Goal: Task Accomplishment & Management: Manage account settings

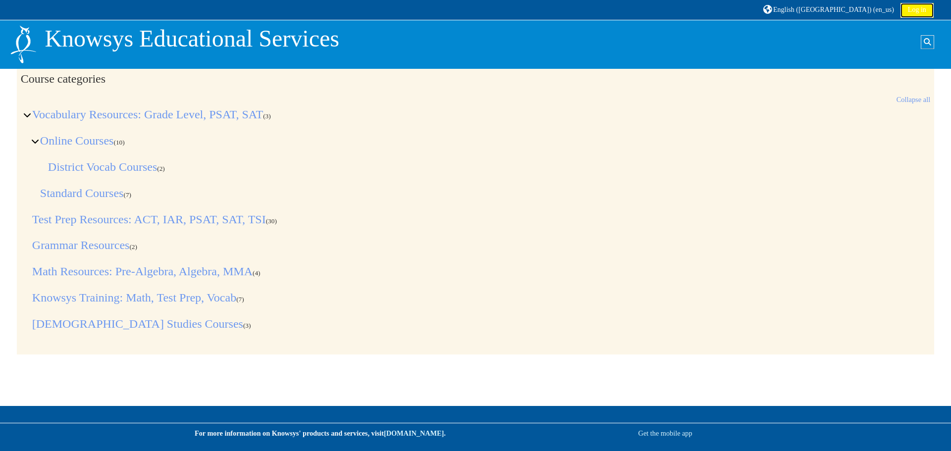
click at [926, 14] on link "Log in" at bounding box center [916, 10] width 33 height 15
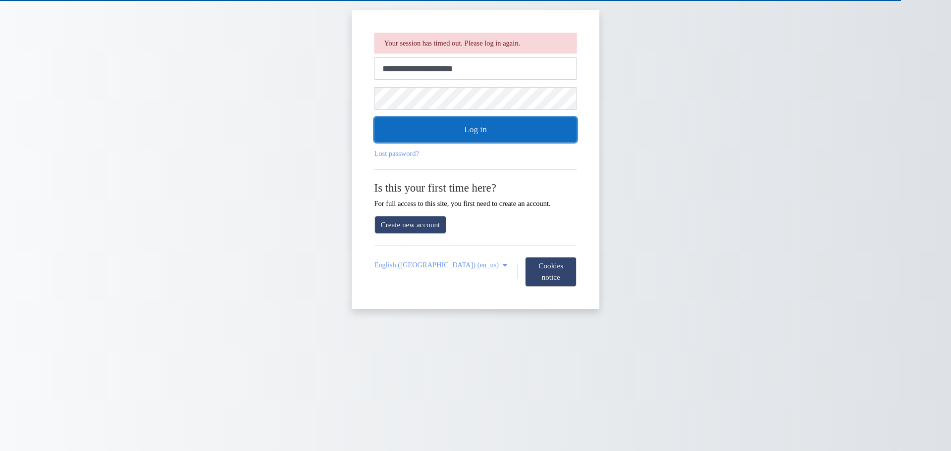
click at [540, 135] on button "Log in" at bounding box center [475, 129] width 203 height 25
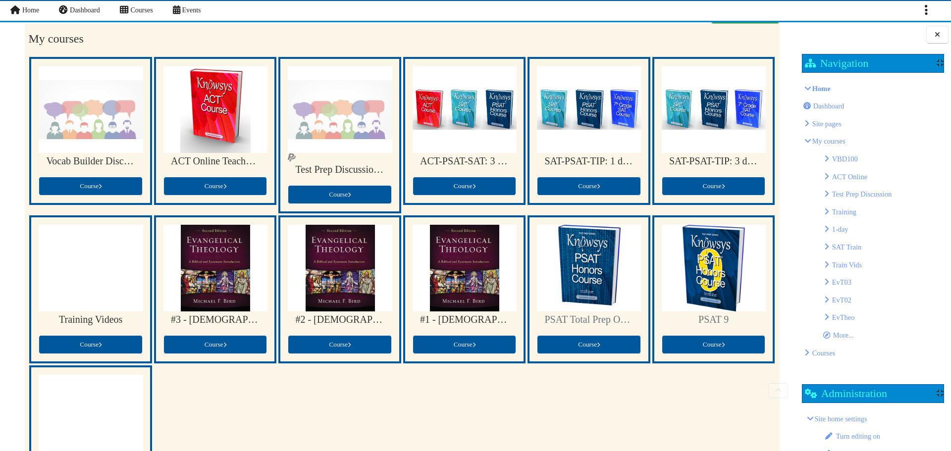
scroll to position [99, 0]
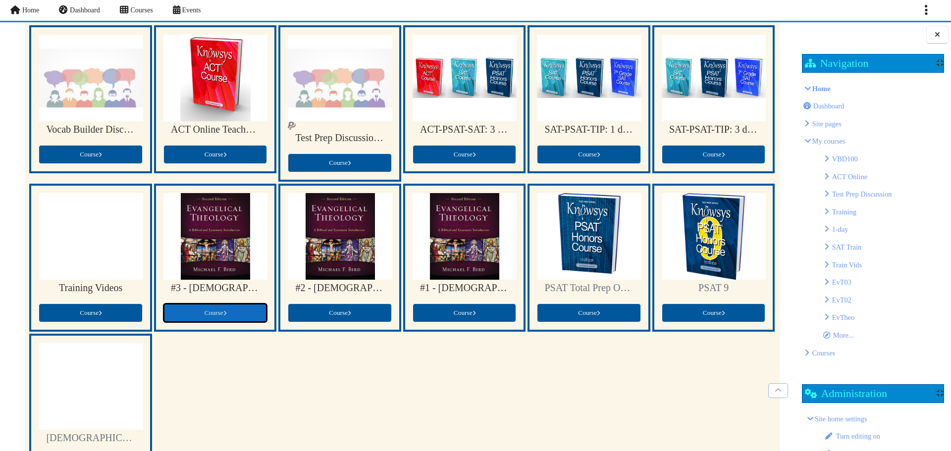
click at [225, 320] on link "Course" at bounding box center [215, 313] width 104 height 19
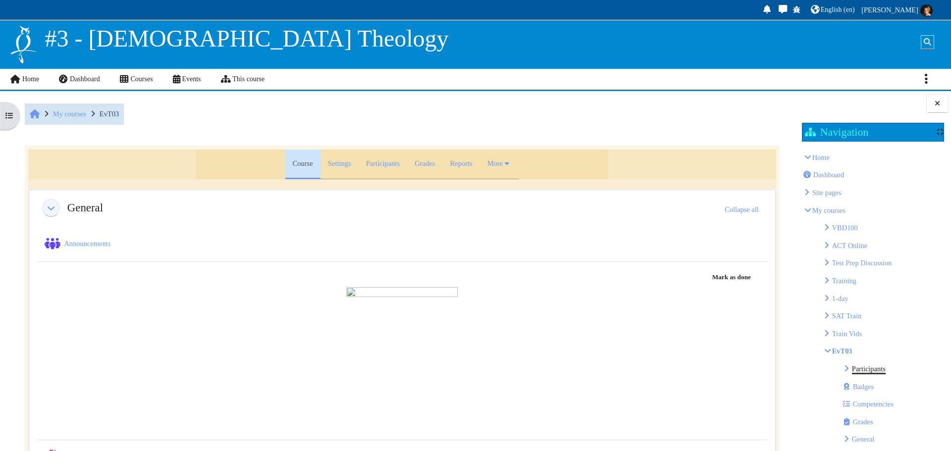
click at [863, 366] on link "Participants" at bounding box center [869, 369] width 34 height 8
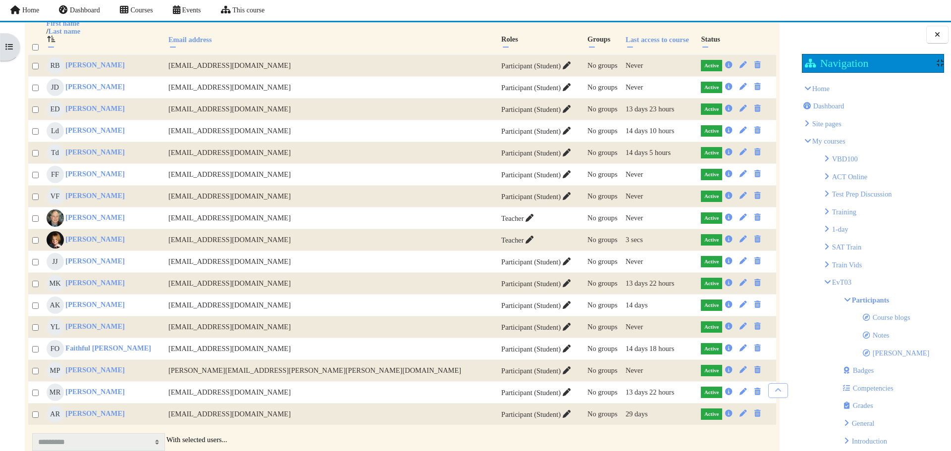
scroll to position [297, 0]
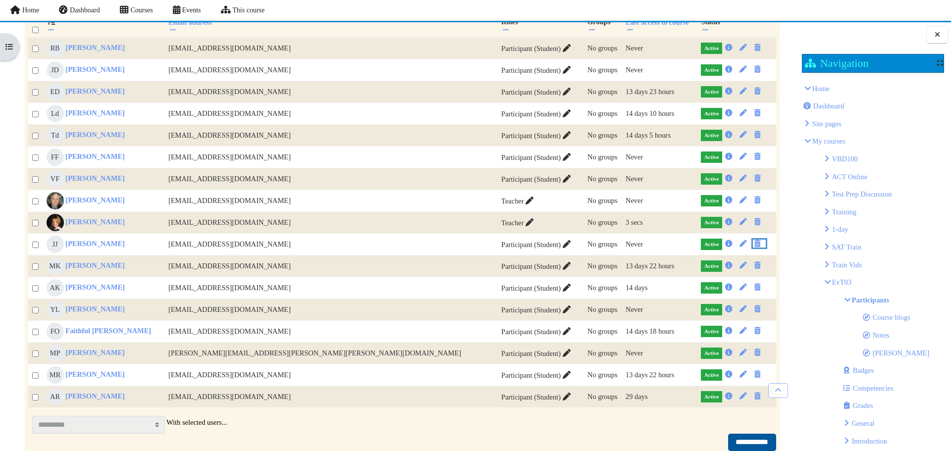
click at [753, 247] on icon "Unenrol" at bounding box center [757, 243] width 9 height 7
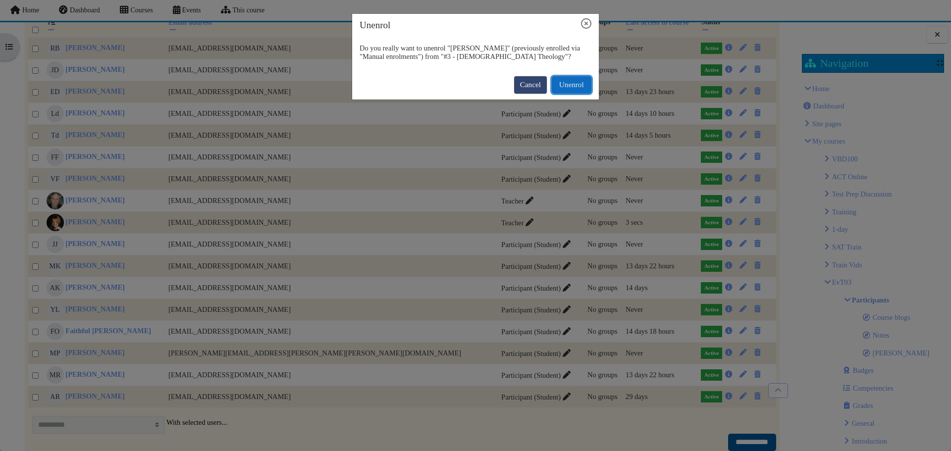
click at [577, 86] on button "Unenrol" at bounding box center [572, 84] width 40 height 17
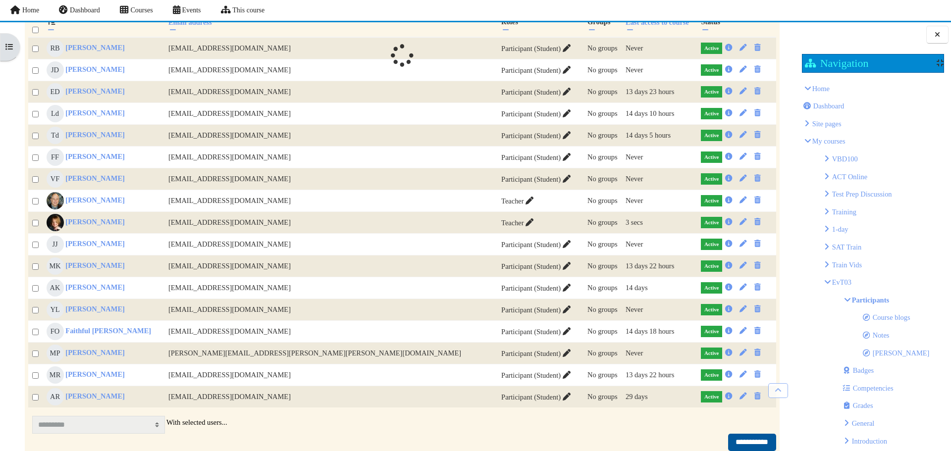
scroll to position [275, 0]
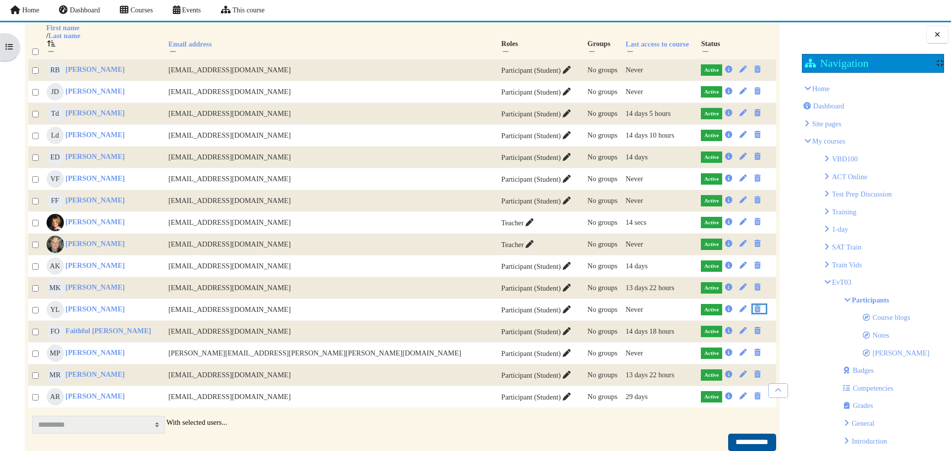
click at [753, 312] on icon "Unenrol" at bounding box center [757, 309] width 9 height 7
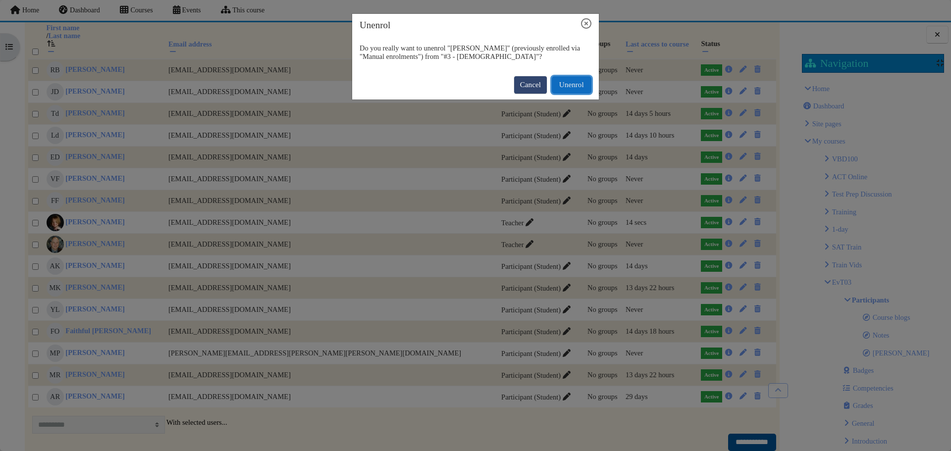
click at [580, 83] on button "Unenrol" at bounding box center [572, 84] width 40 height 17
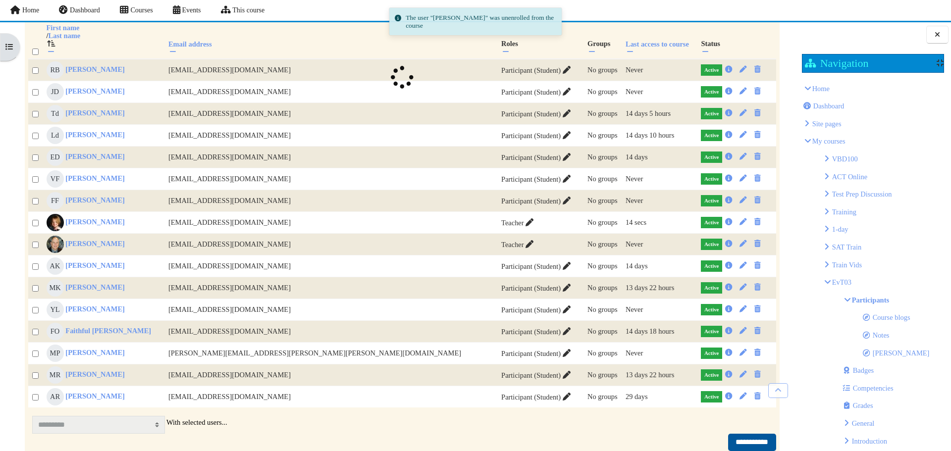
scroll to position [254, 0]
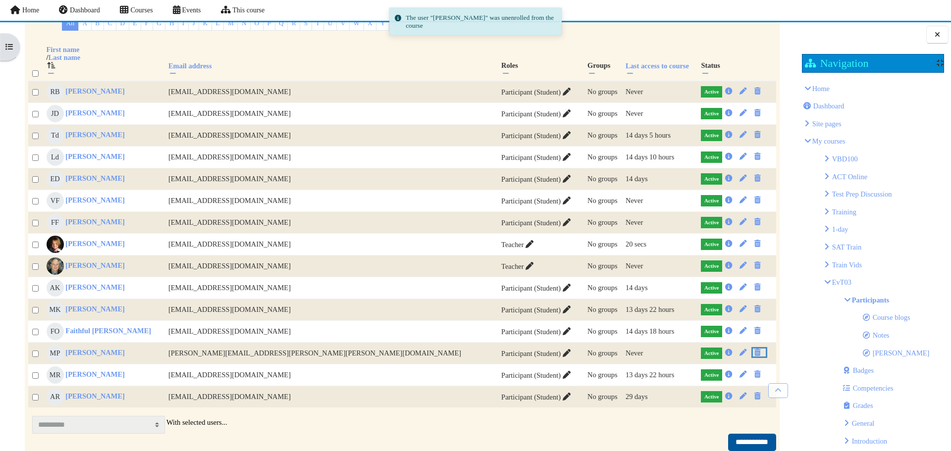
click at [753, 355] on icon "Unenrol" at bounding box center [757, 352] width 9 height 7
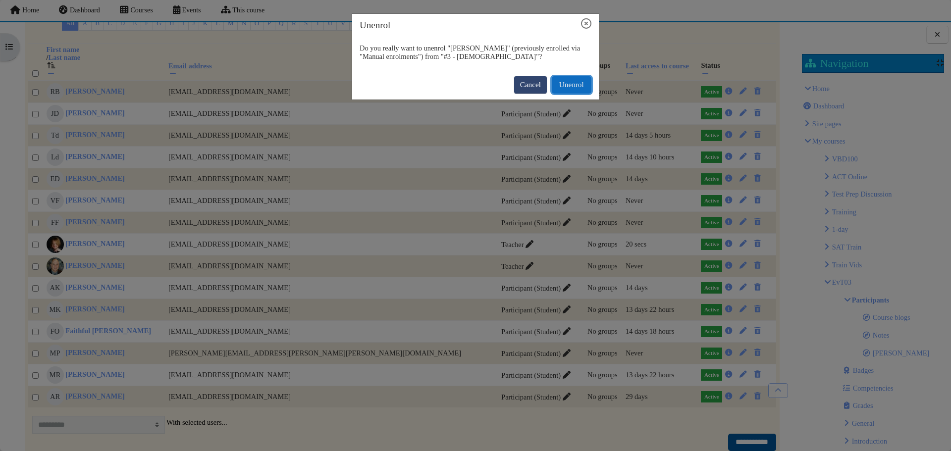
click at [585, 88] on button "Unenrol" at bounding box center [572, 84] width 40 height 17
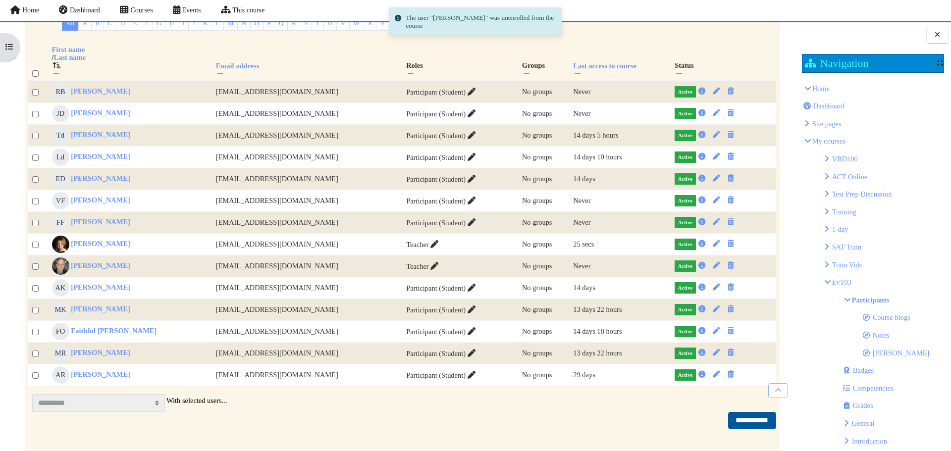
scroll to position [232, 0]
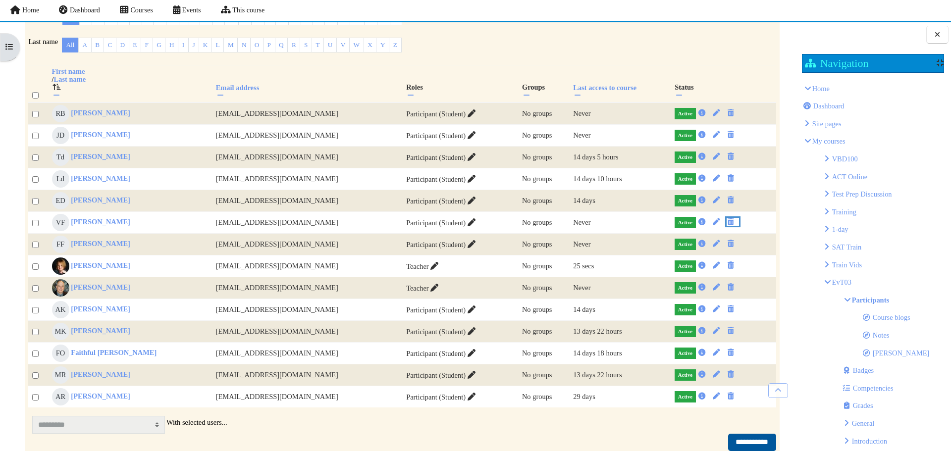
click at [726, 225] on icon "Unenrol" at bounding box center [730, 221] width 9 height 7
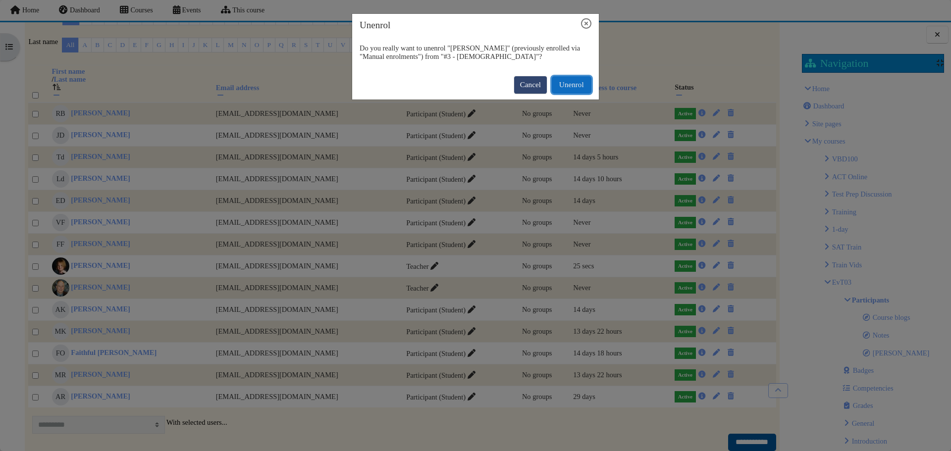
click at [573, 88] on button "Unenrol" at bounding box center [572, 84] width 40 height 17
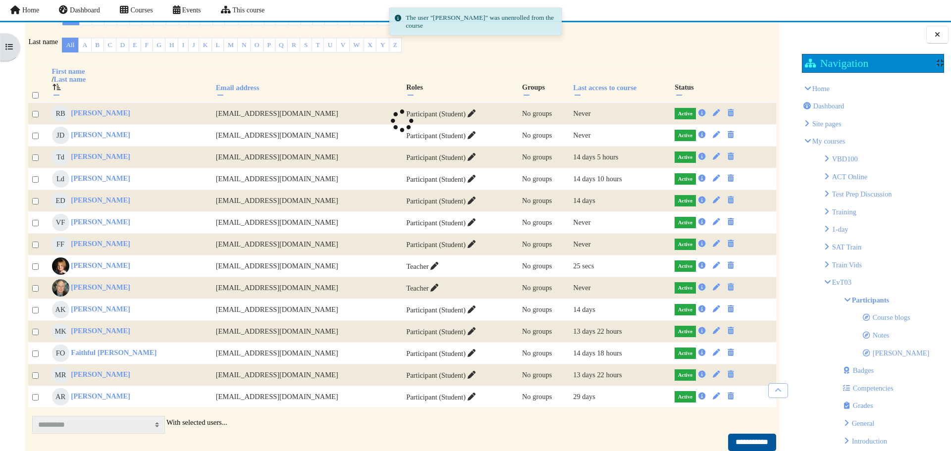
scroll to position [210, 0]
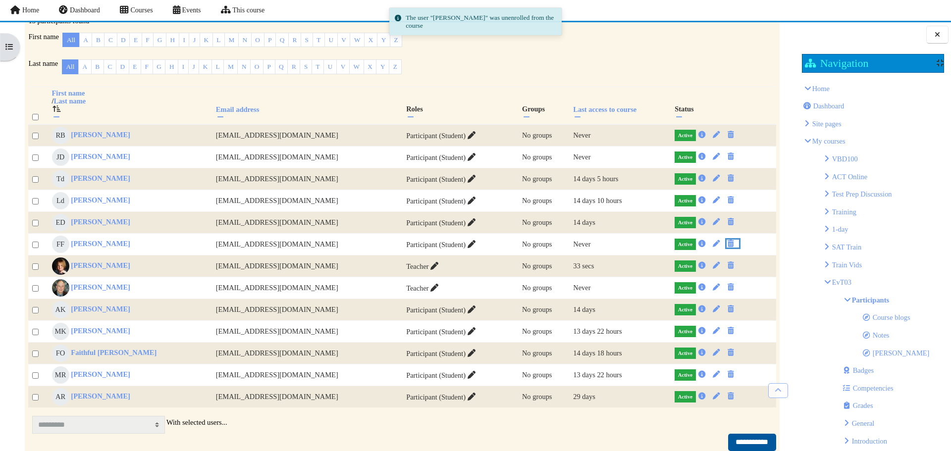
click at [726, 247] on icon "Unenrol" at bounding box center [730, 243] width 9 height 7
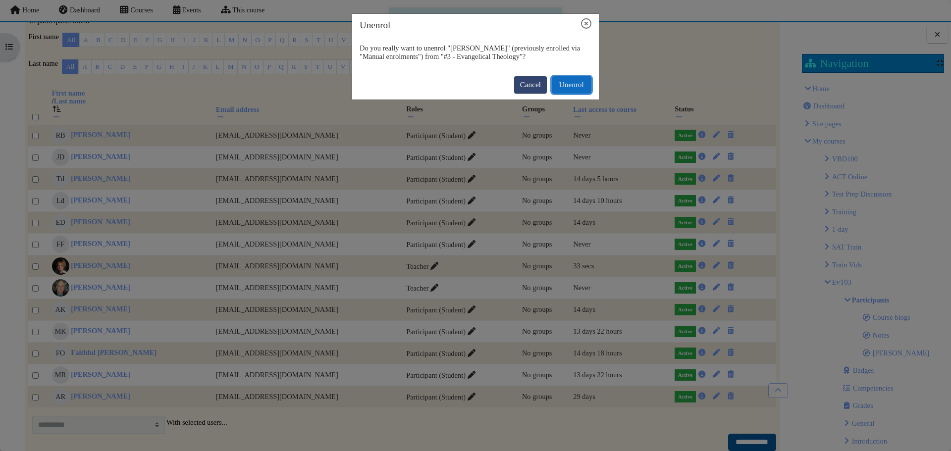
click at [566, 87] on button "Unenrol" at bounding box center [572, 84] width 40 height 17
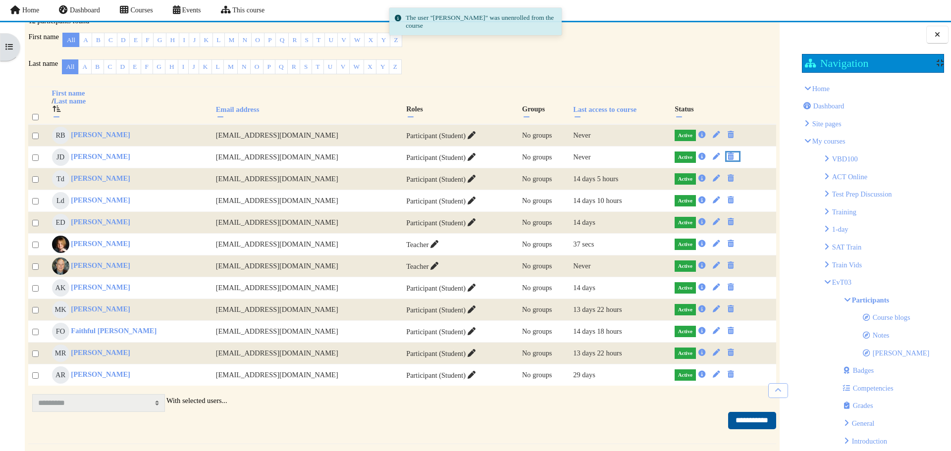
click at [726, 160] on icon "Unenrol" at bounding box center [730, 156] width 9 height 7
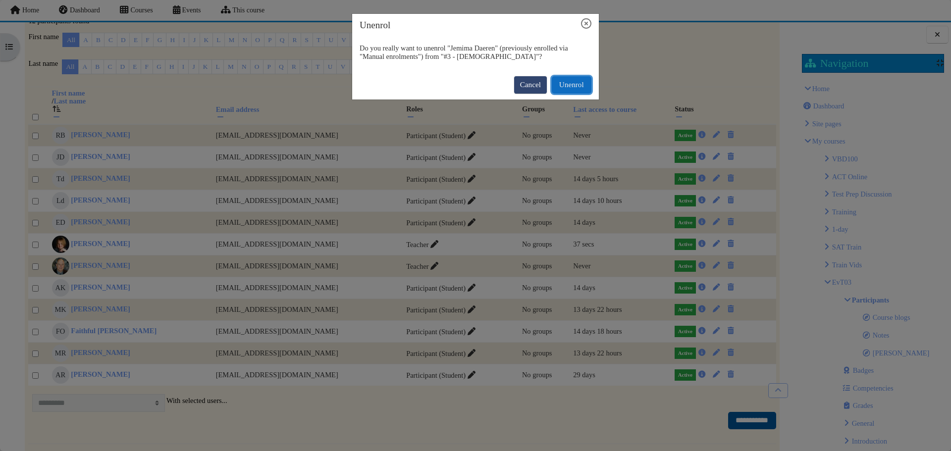
click at [566, 82] on button "Unenrol" at bounding box center [572, 84] width 40 height 17
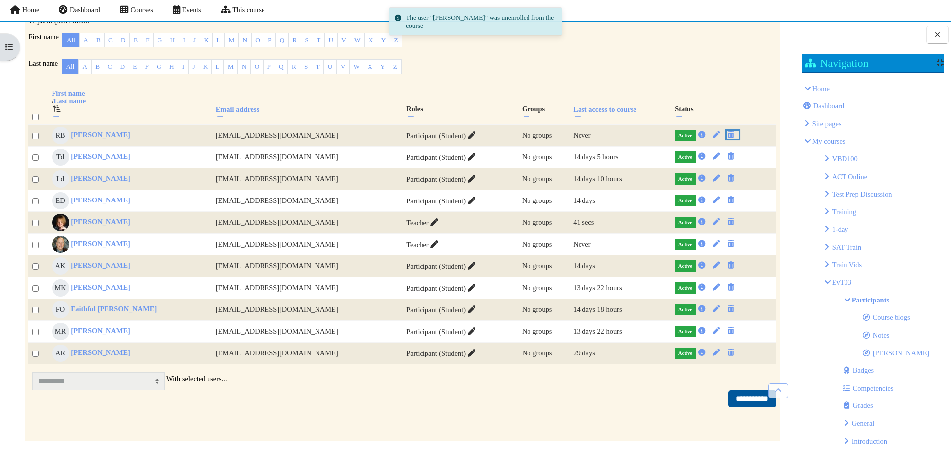
click at [726, 138] on icon "Unenrol" at bounding box center [730, 134] width 9 height 7
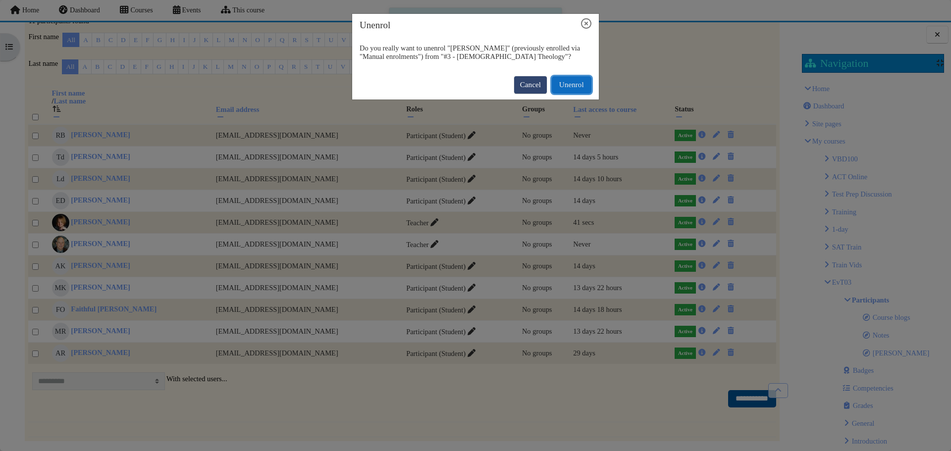
click at [556, 82] on button "Unenrol" at bounding box center [572, 84] width 40 height 17
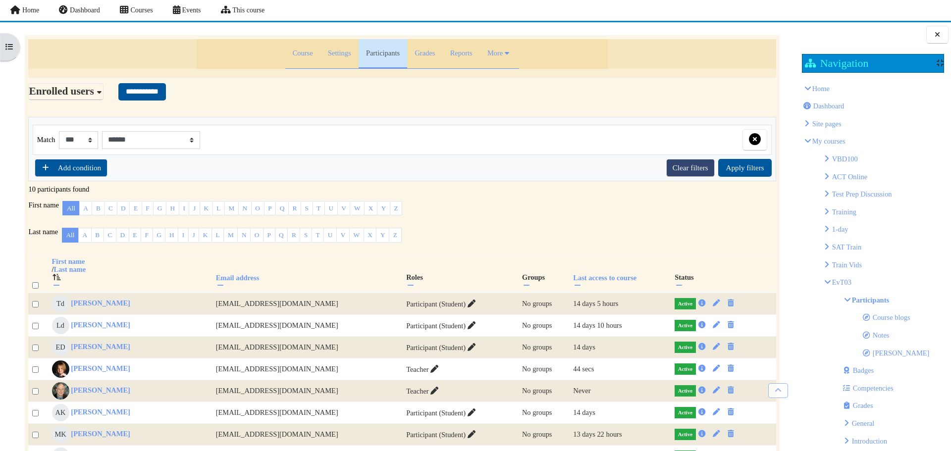
scroll to position [0, 0]
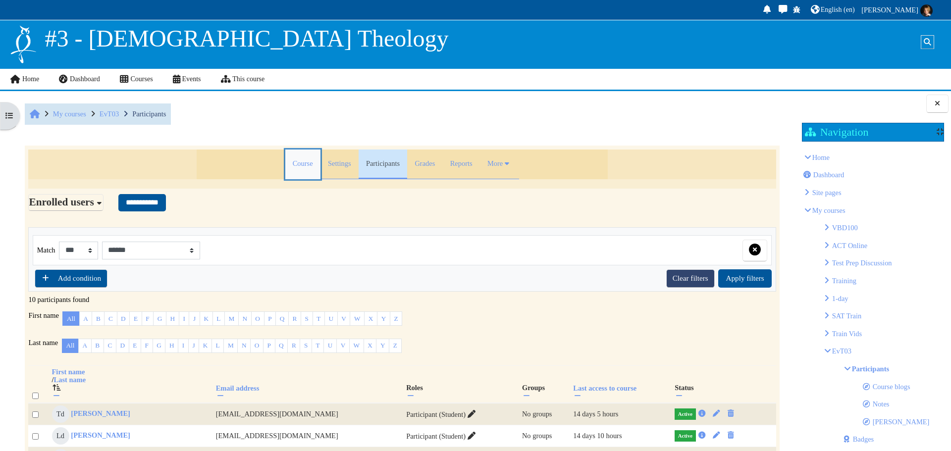
click at [294, 158] on link "Course" at bounding box center [302, 165] width 35 height 30
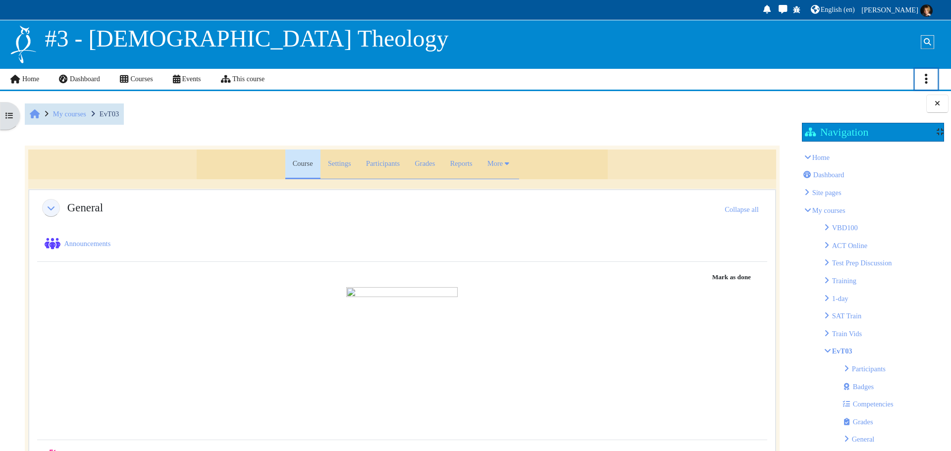
click at [923, 83] on link "Actions menu" at bounding box center [926, 79] width 23 height 21
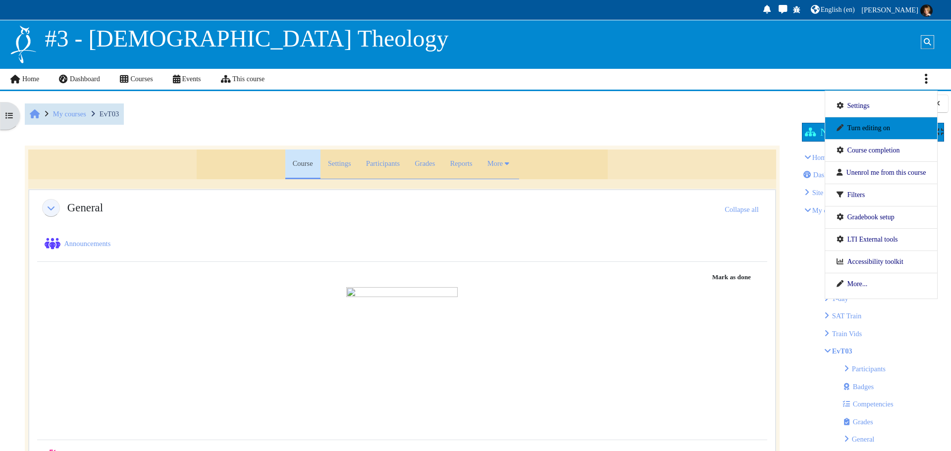
click at [860, 127] on link "Turn editing on" at bounding box center [881, 128] width 90 height 14
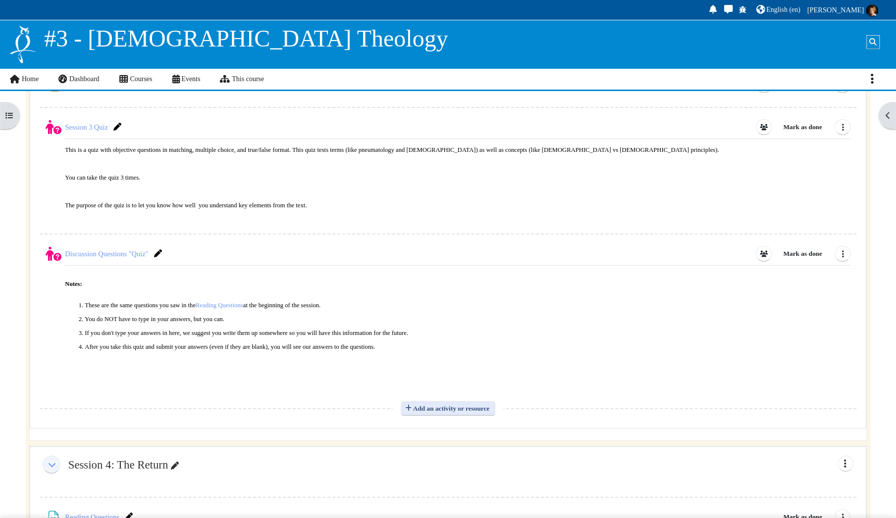
scroll to position [2255, 0]
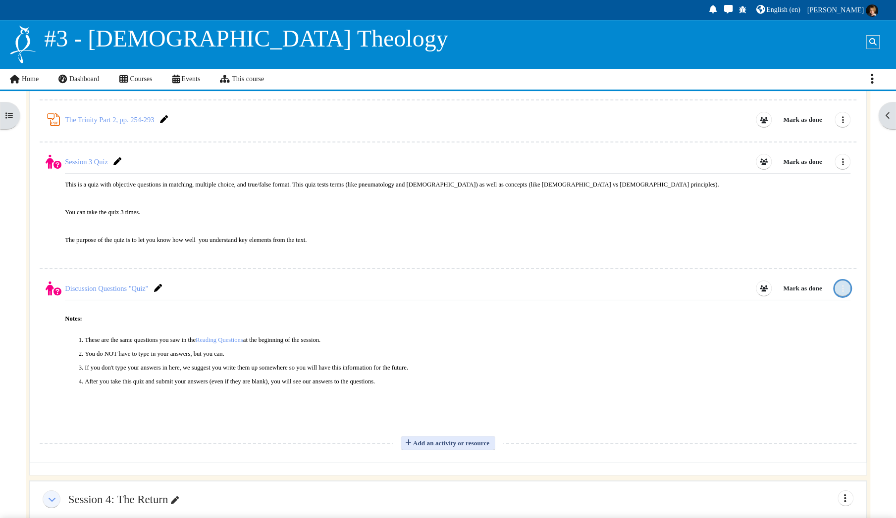
click at [844, 285] on icon "Edit" at bounding box center [842, 289] width 10 height 8
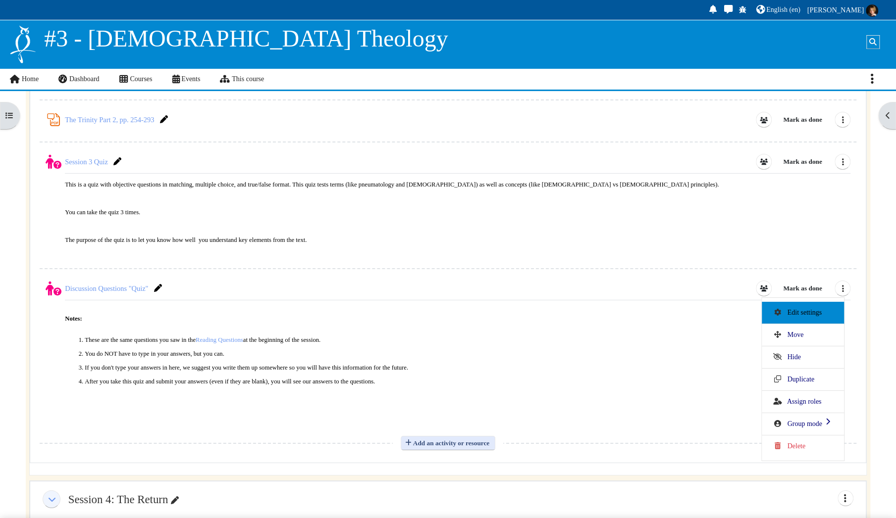
click at [813, 308] on span "Edit settings" at bounding box center [804, 311] width 35 height 7
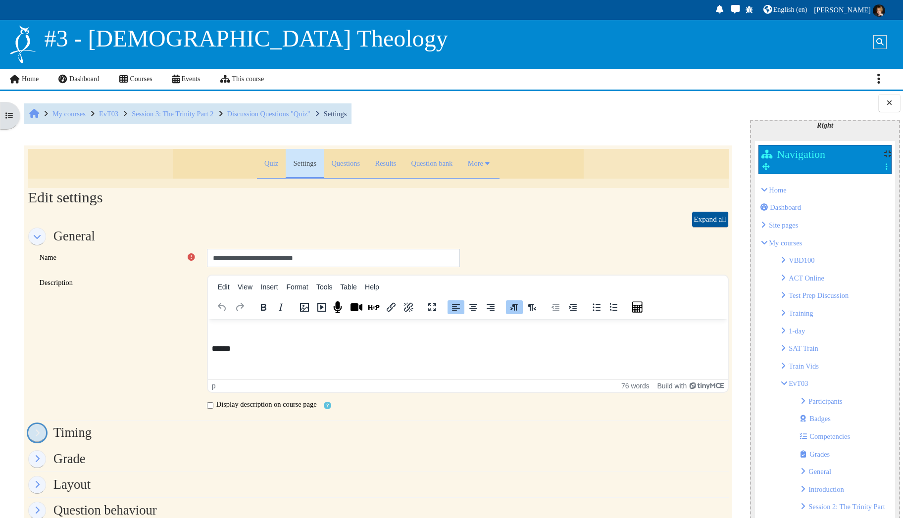
click at [39, 435] on link "Timing" at bounding box center [37, 433] width 18 height 18
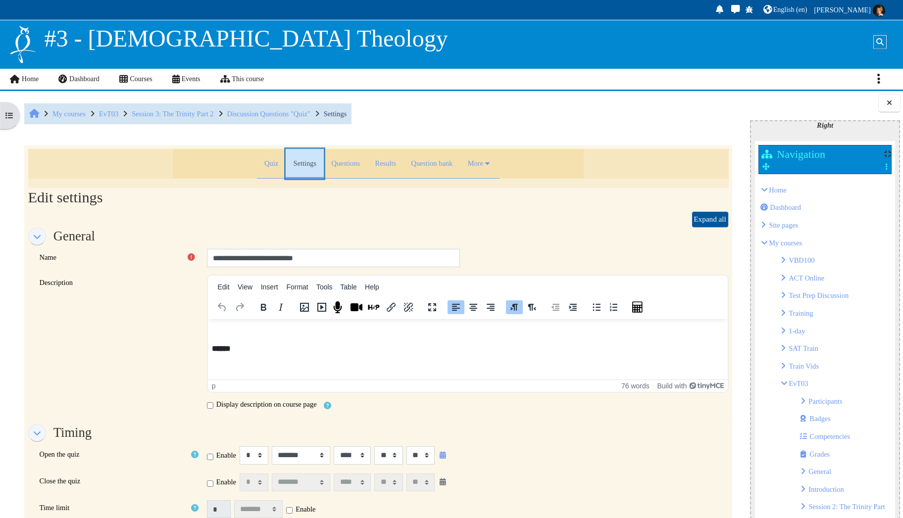
click at [288, 164] on link "Settings" at bounding box center [305, 164] width 38 height 30
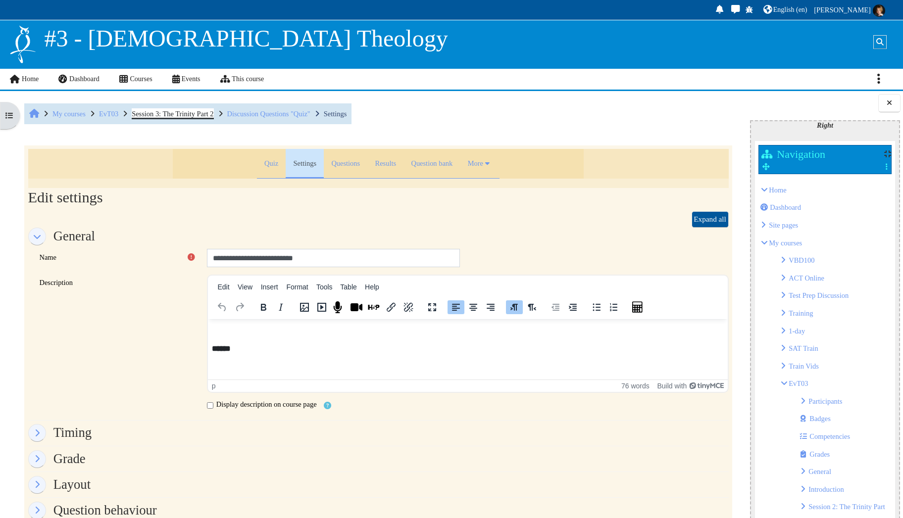
click at [207, 113] on span "Session 3: The Trinity Part 2" at bounding box center [173, 114] width 82 height 8
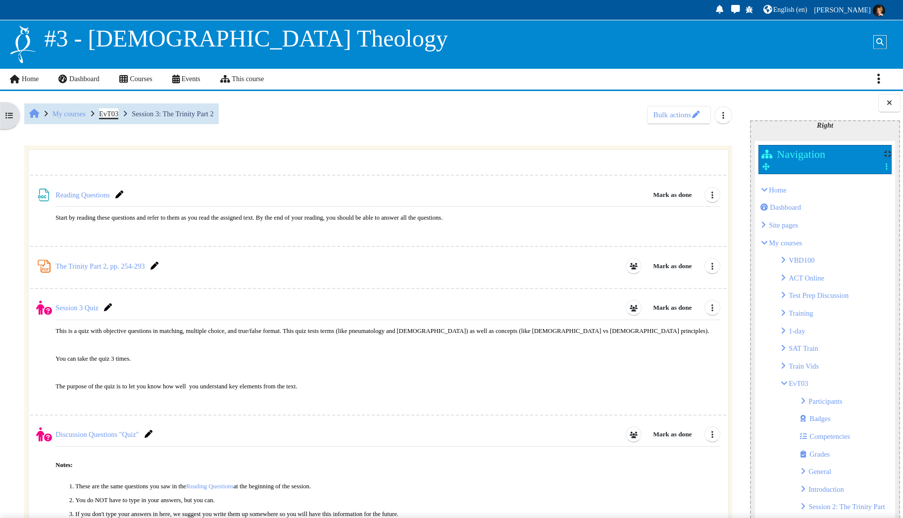
click at [118, 114] on span "EvT03" at bounding box center [108, 114] width 19 height 8
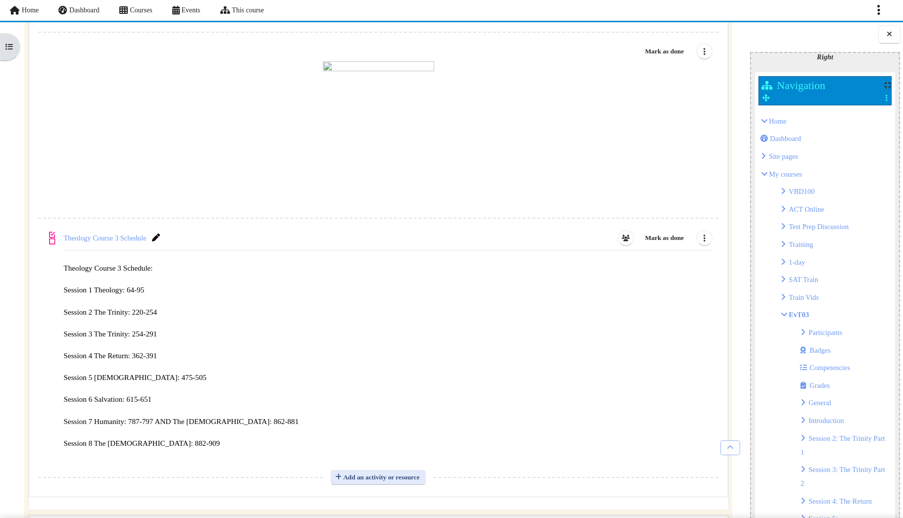
scroll to position [198, 0]
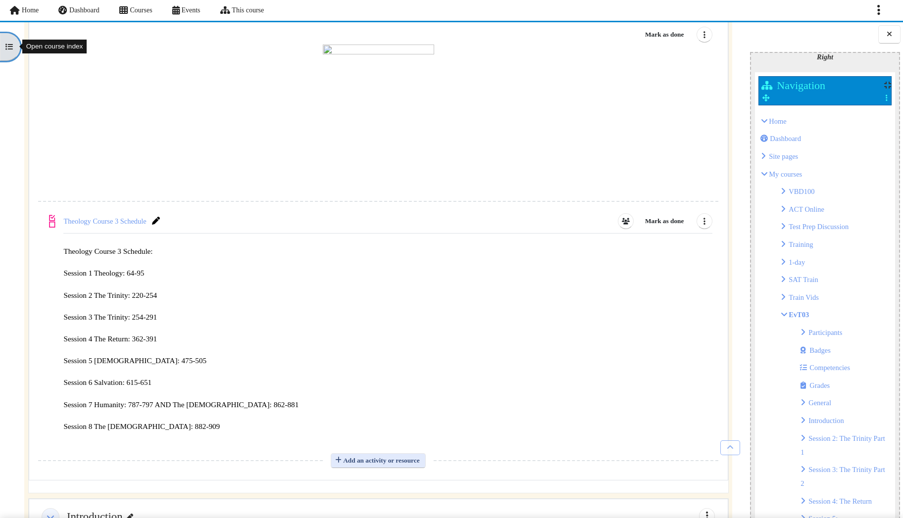
click at [6, 54] on button "Open course index" at bounding box center [10, 47] width 20 height 28
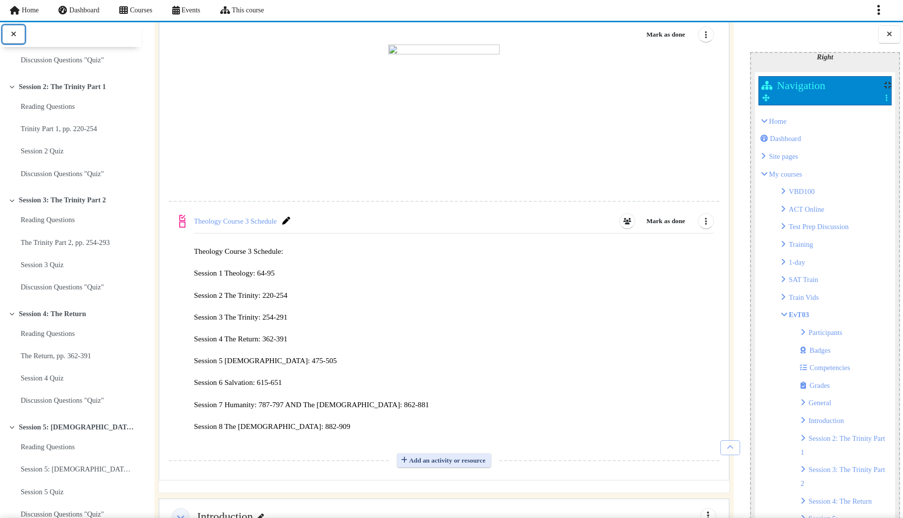
scroll to position [297, 0]
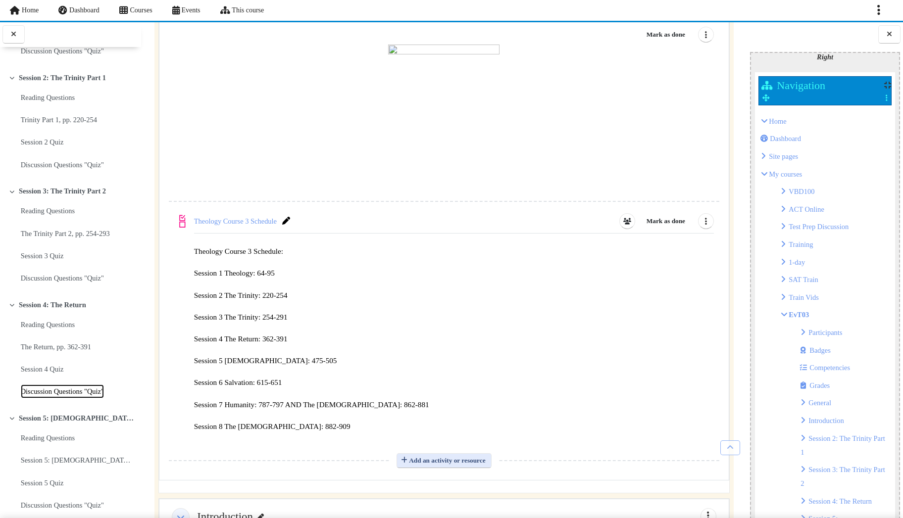
click at [86, 390] on link "Discussion Questions "Quiz"" at bounding box center [62, 392] width 83 height 14
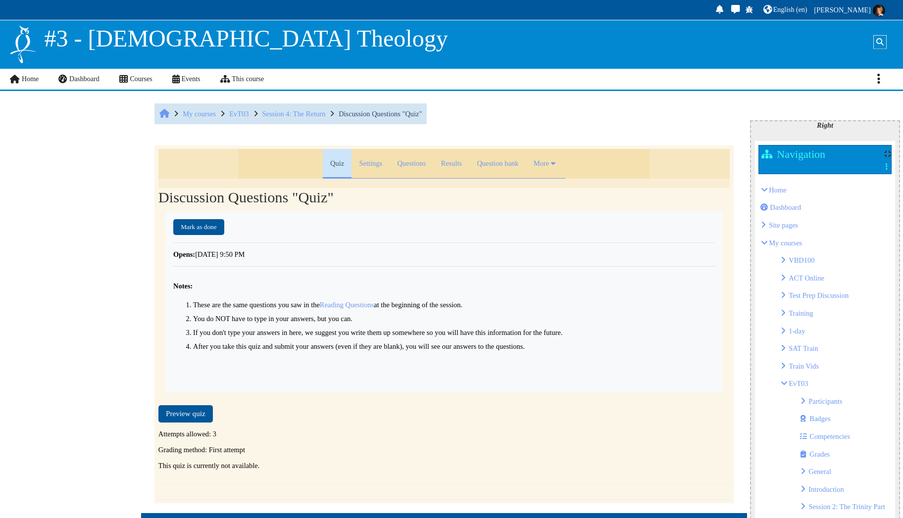
scroll to position [437, 0]
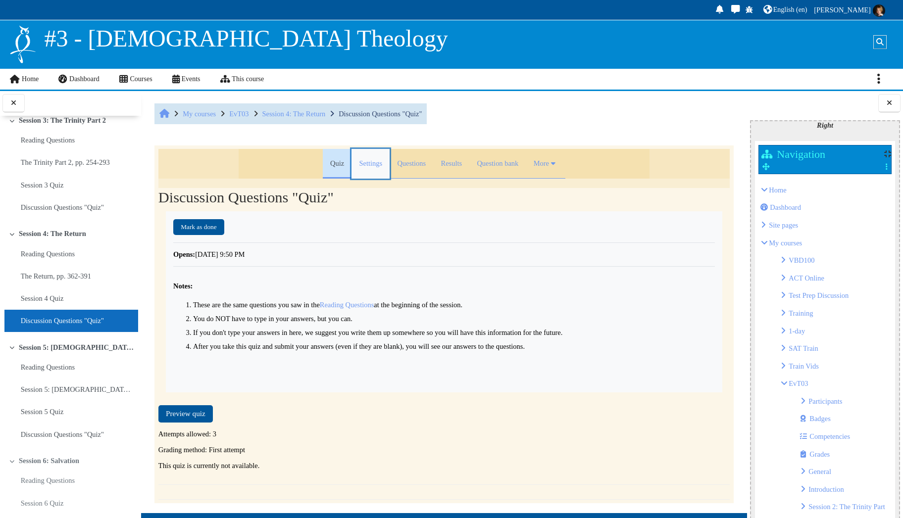
click at [365, 165] on link "Settings" at bounding box center [371, 164] width 38 height 30
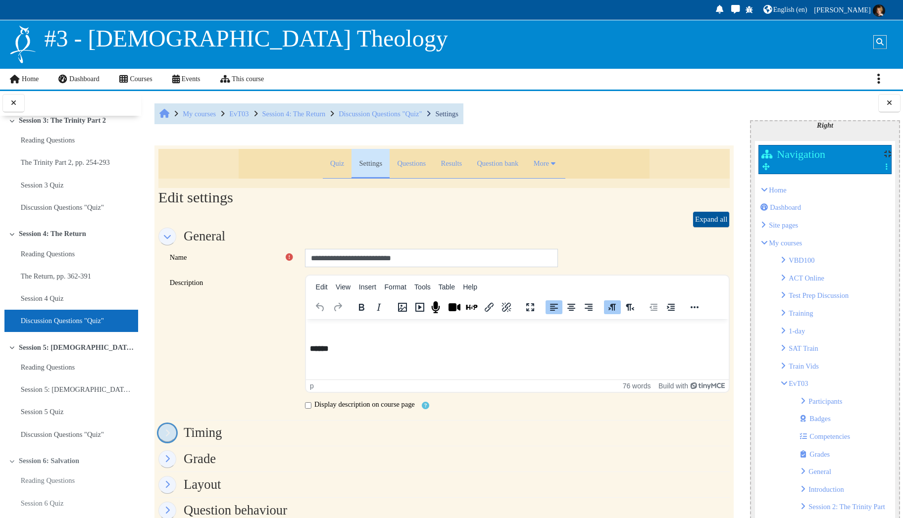
click at [176, 435] on link "Timing" at bounding box center [167, 433] width 18 height 18
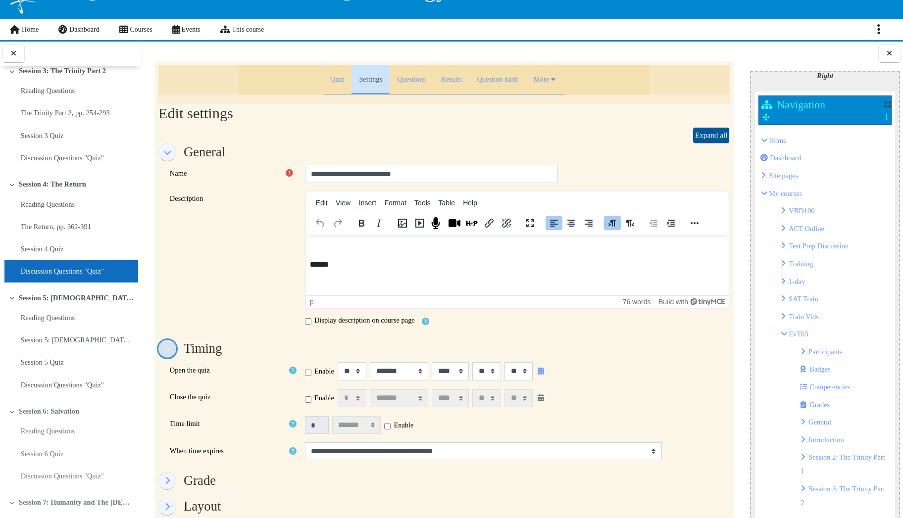
scroll to position [50, 0]
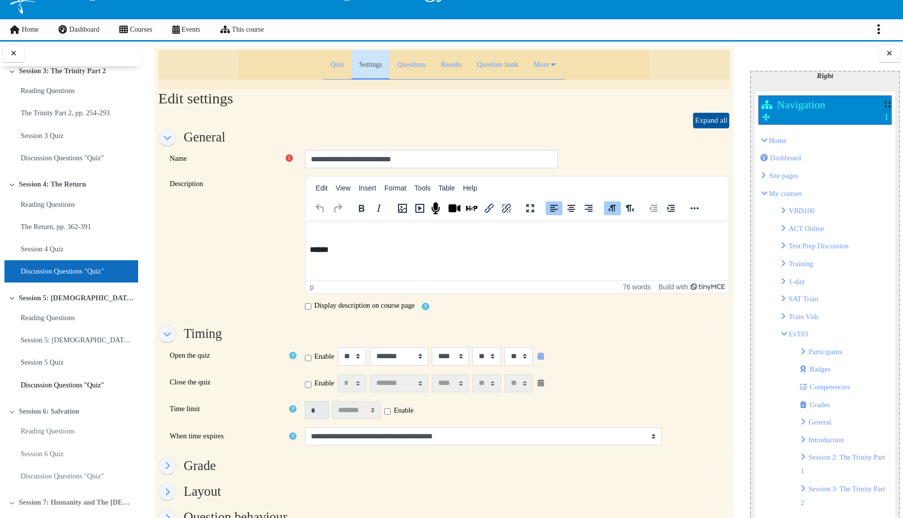
click at [69, 379] on link "Discussion Questions "Quiz"" at bounding box center [62, 385] width 83 height 14
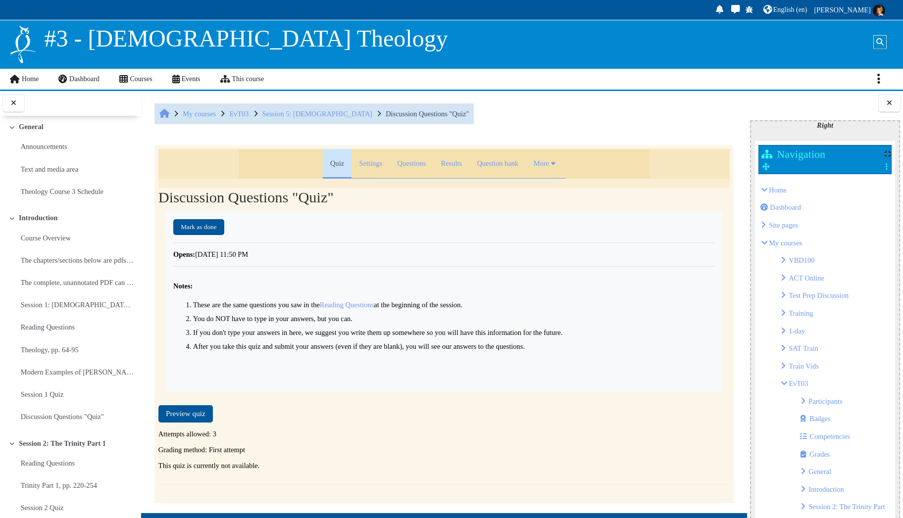
scroll to position [550, 0]
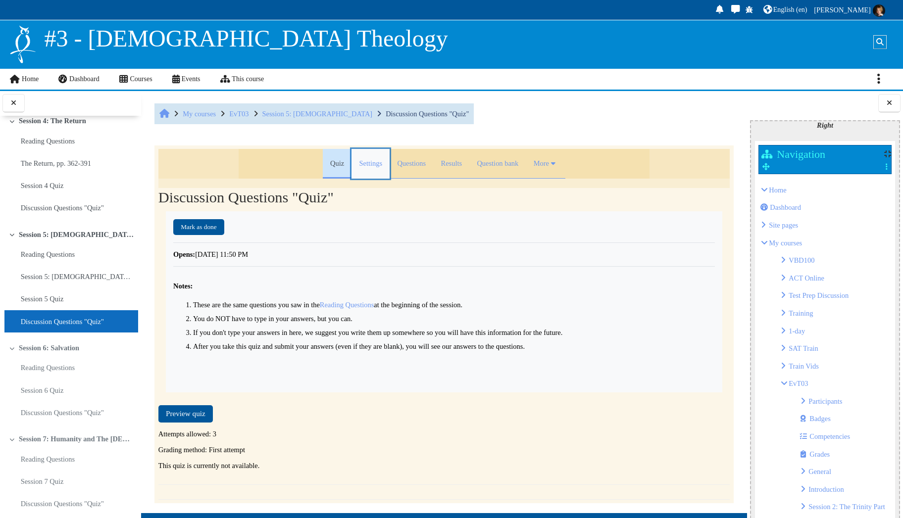
click at [356, 162] on link "Settings" at bounding box center [371, 164] width 38 height 30
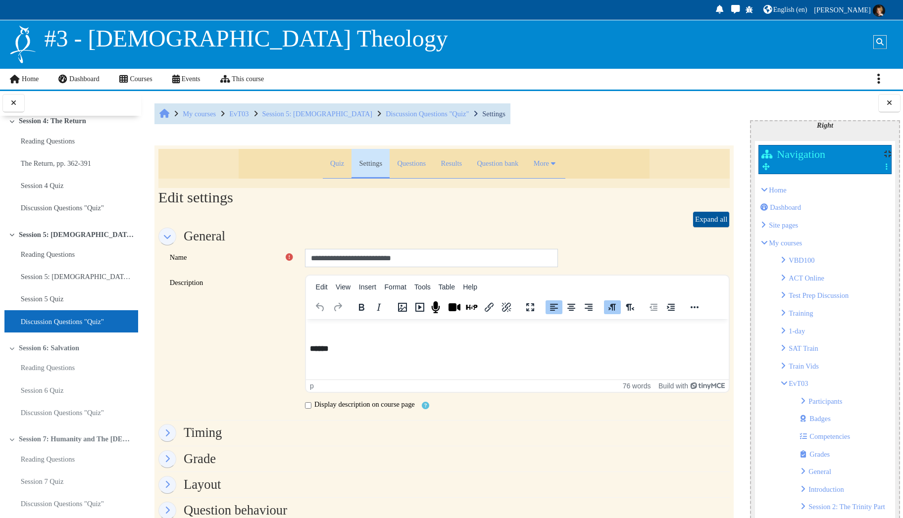
scroll to position [50, 0]
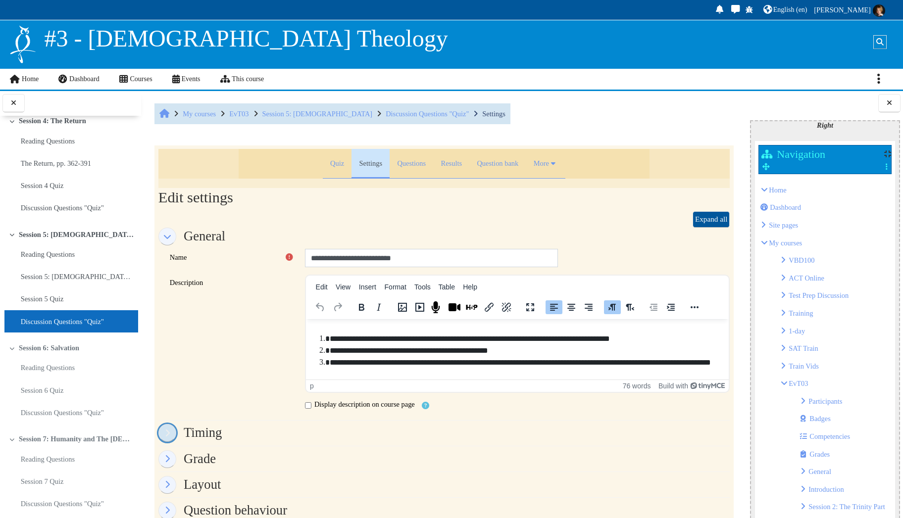
click at [167, 437] on link "Timing" at bounding box center [167, 433] width 18 height 18
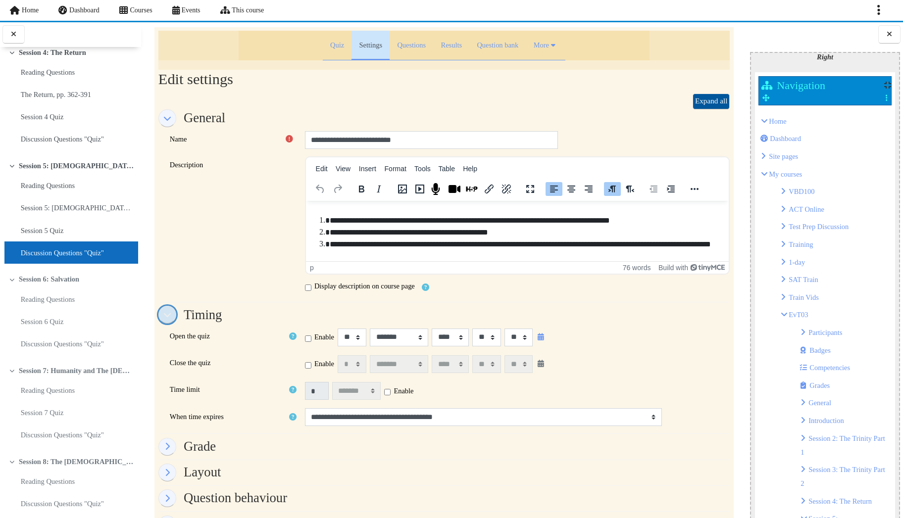
scroll to position [99, 0]
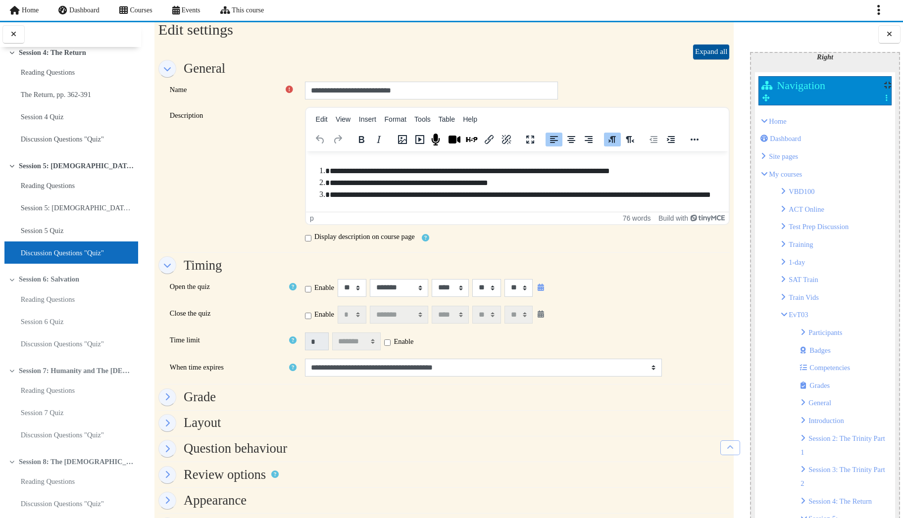
click at [72, 458] on link "Session 8: The [DEMOGRAPHIC_DATA]" at bounding box center [76, 462] width 115 height 8
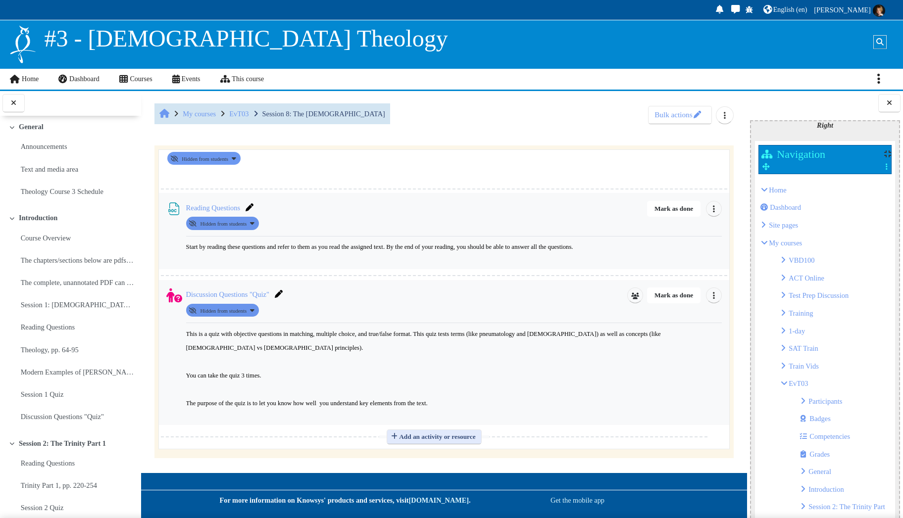
scroll to position [653, 0]
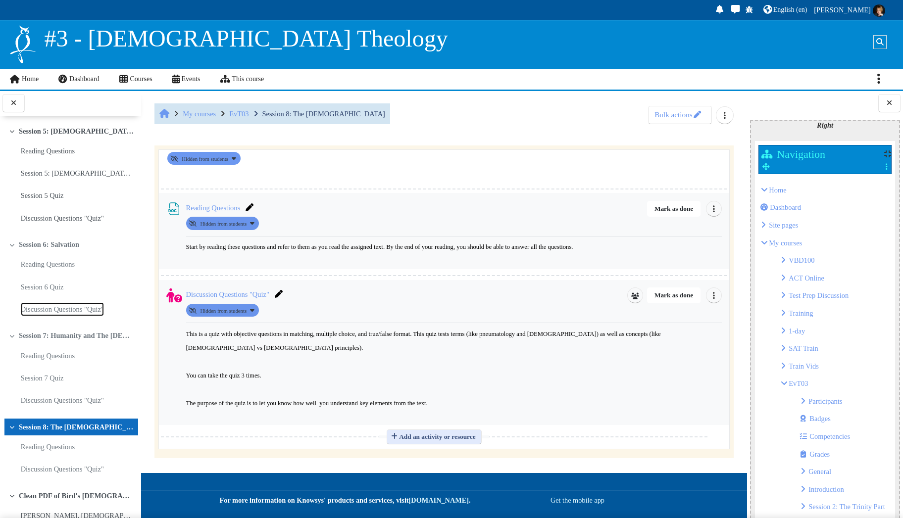
click at [61, 303] on link "Discussion Questions "Quiz"" at bounding box center [62, 310] width 83 height 14
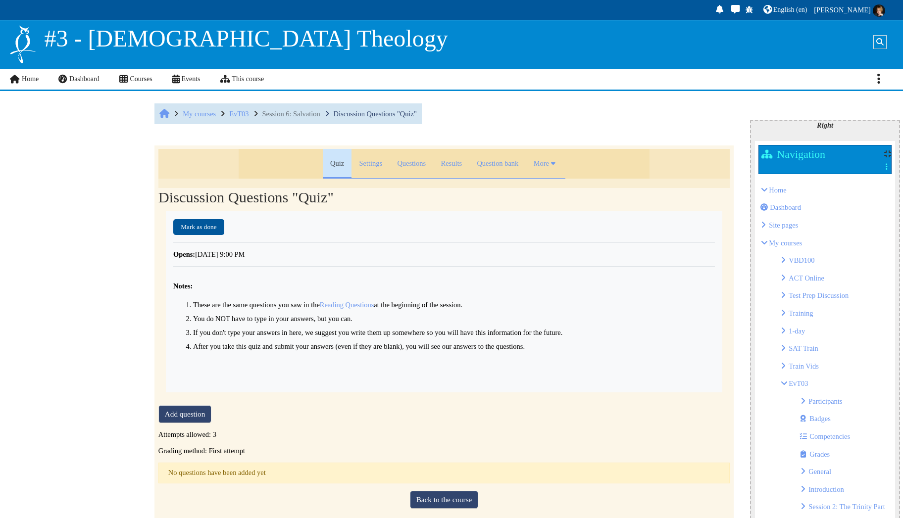
scroll to position [639, 0]
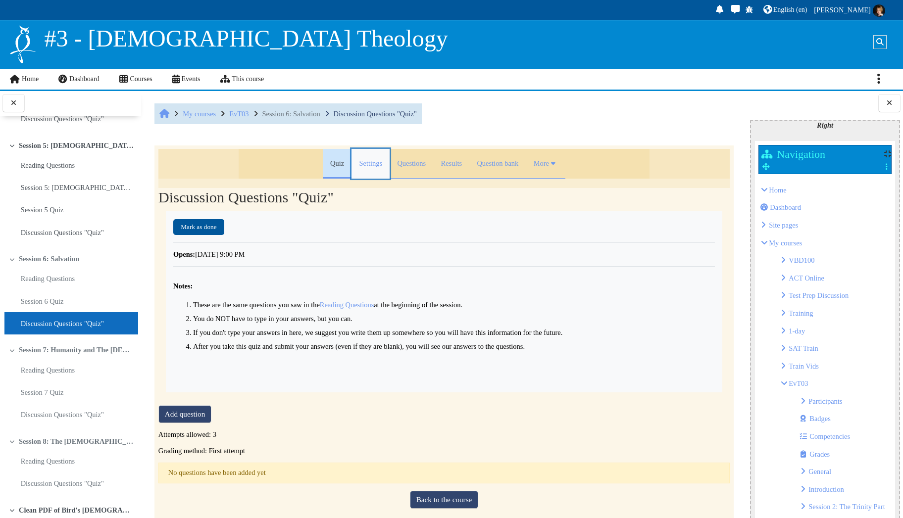
click at [359, 162] on link "Settings" at bounding box center [371, 164] width 38 height 30
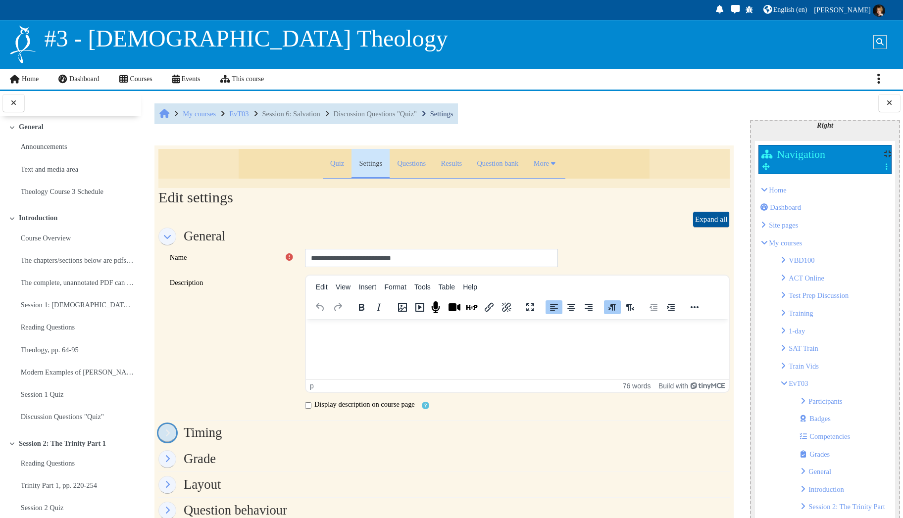
click at [170, 431] on link "Timing" at bounding box center [167, 433] width 18 height 18
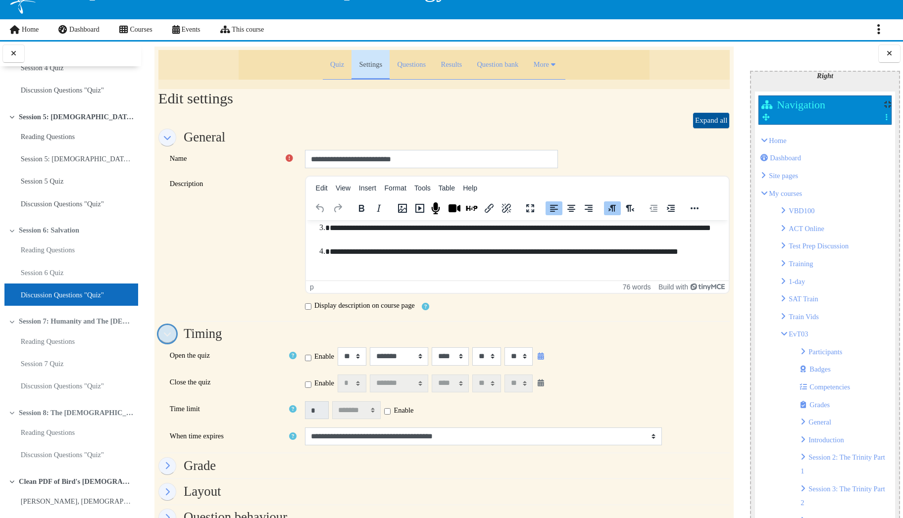
scroll to position [99, 0]
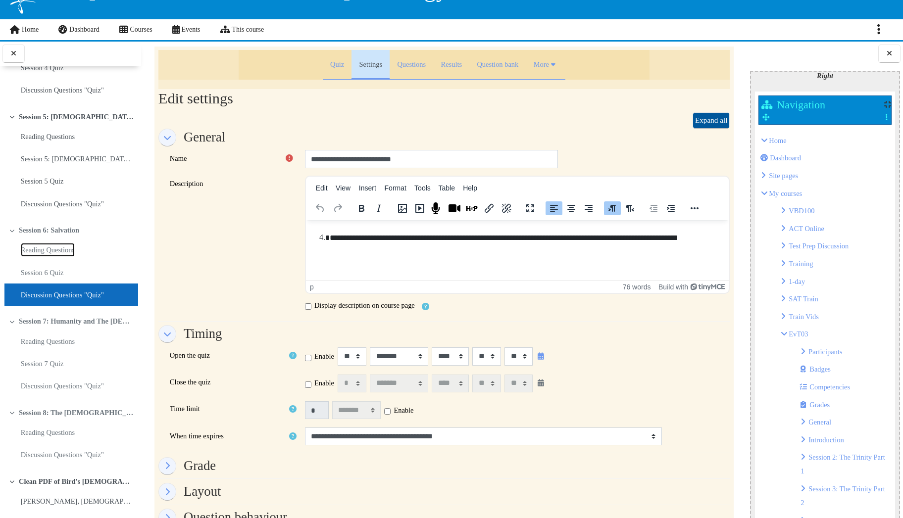
click at [69, 243] on link "Reading Questions" at bounding box center [48, 250] width 54 height 14
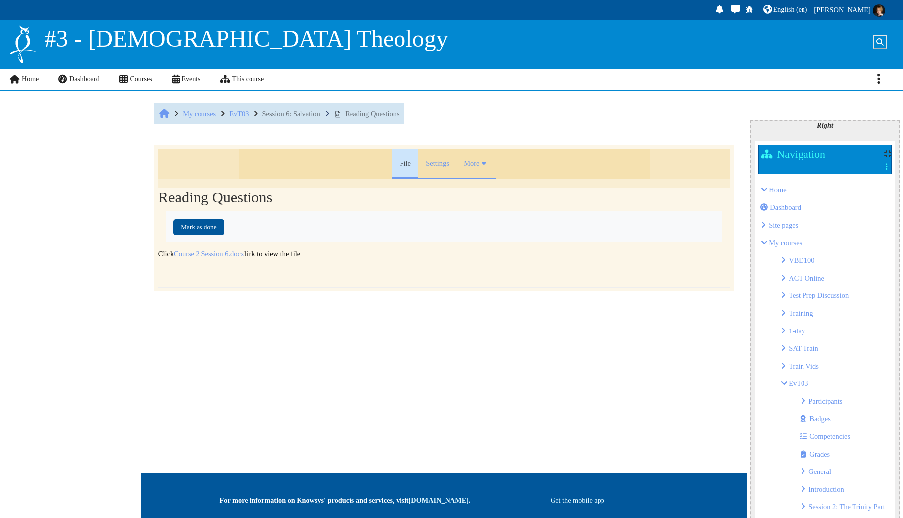
scroll to position [597, 0]
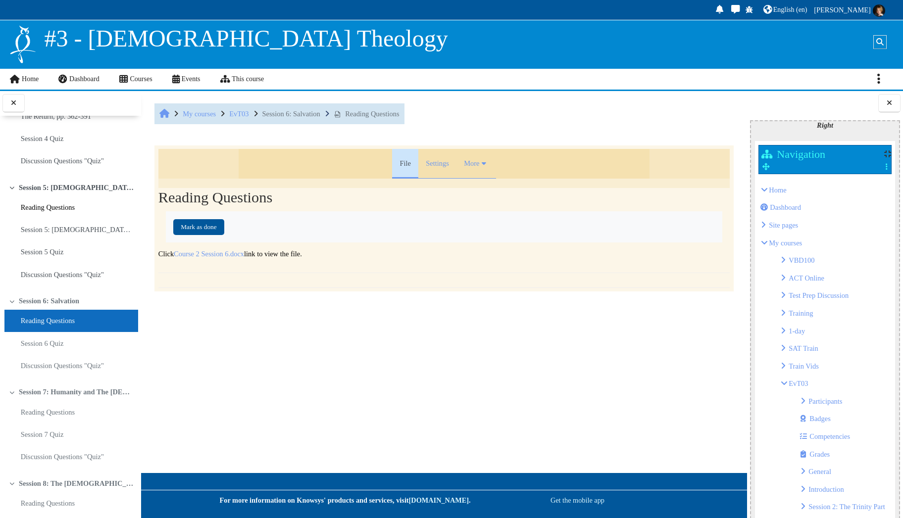
click at [59, 201] on link "Reading Questions" at bounding box center [48, 208] width 54 height 14
